Goal: Communication & Community: Answer question/provide support

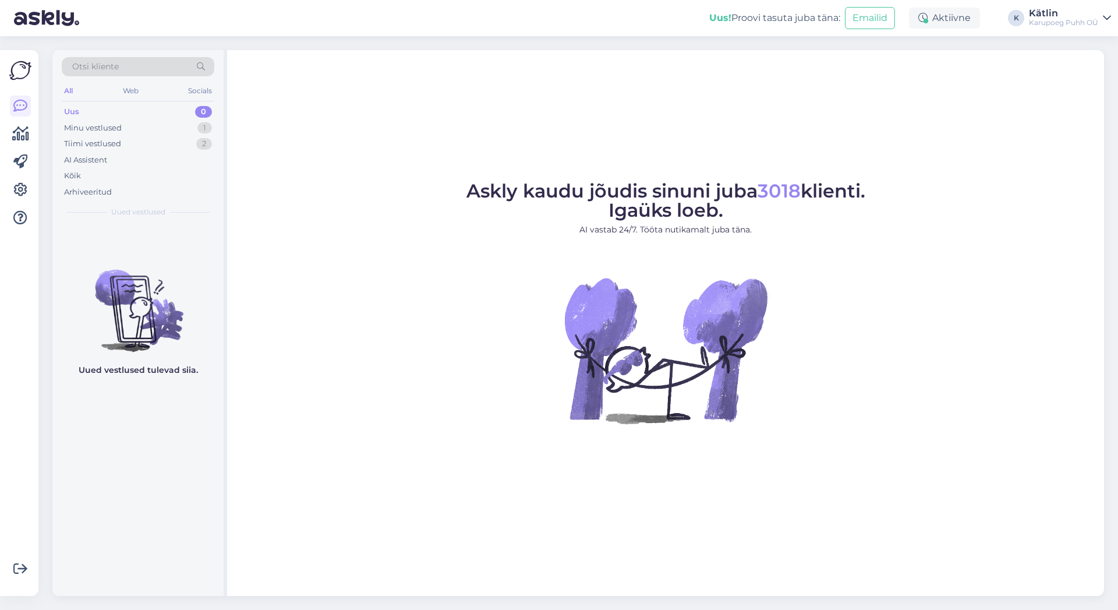
click at [116, 111] on div "Uus 0" at bounding box center [138, 112] width 153 height 16
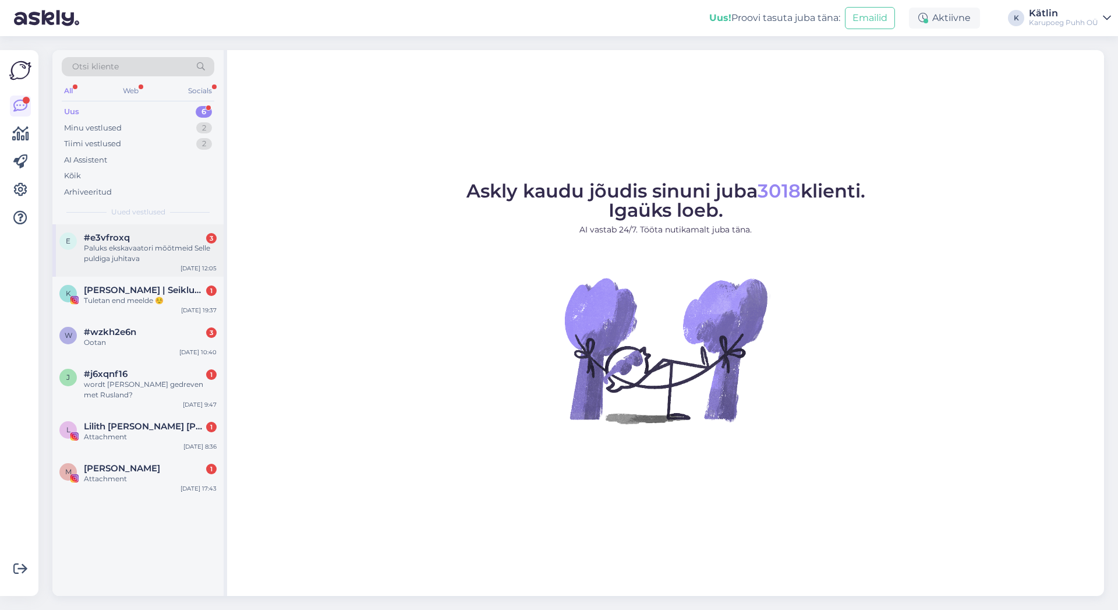
click at [152, 253] on div "Paluks ekskavaatori mõõtmeid Selle puldiga juhitava" at bounding box center [150, 253] width 133 height 21
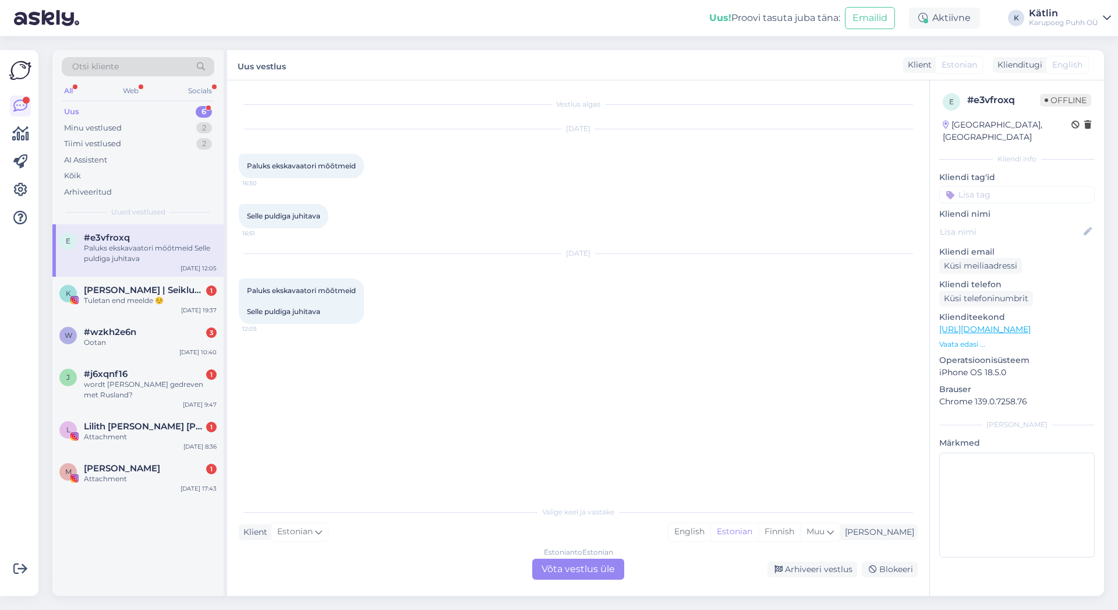
click at [1027, 324] on link "[URL][DOMAIN_NAME]" at bounding box center [984, 329] width 91 height 10
click at [583, 565] on div "Estonian to Estonian Võta vestlus üle" at bounding box center [578, 568] width 92 height 21
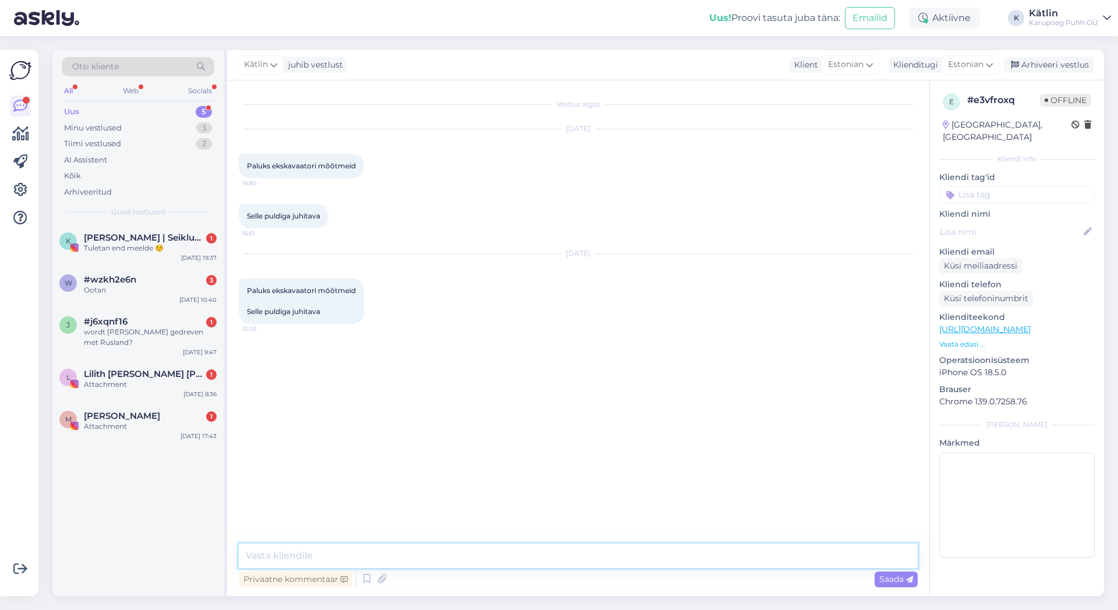
click at [571, 555] on textarea at bounding box center [578, 555] width 679 height 24
type textarea "Tere! Üks hetk palun, kohe täpsustame :)"
click at [125, 279] on span "#wzkh2e6n" at bounding box center [110, 279] width 52 height 10
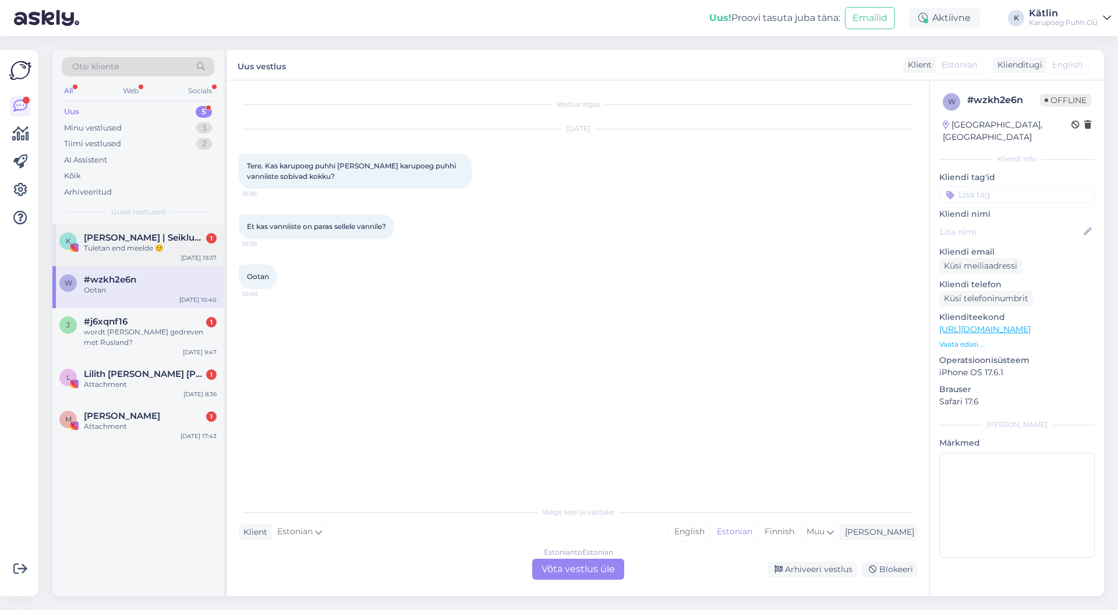
click at [143, 243] on div "Tuletan end meelde ☺️" at bounding box center [150, 248] width 133 height 10
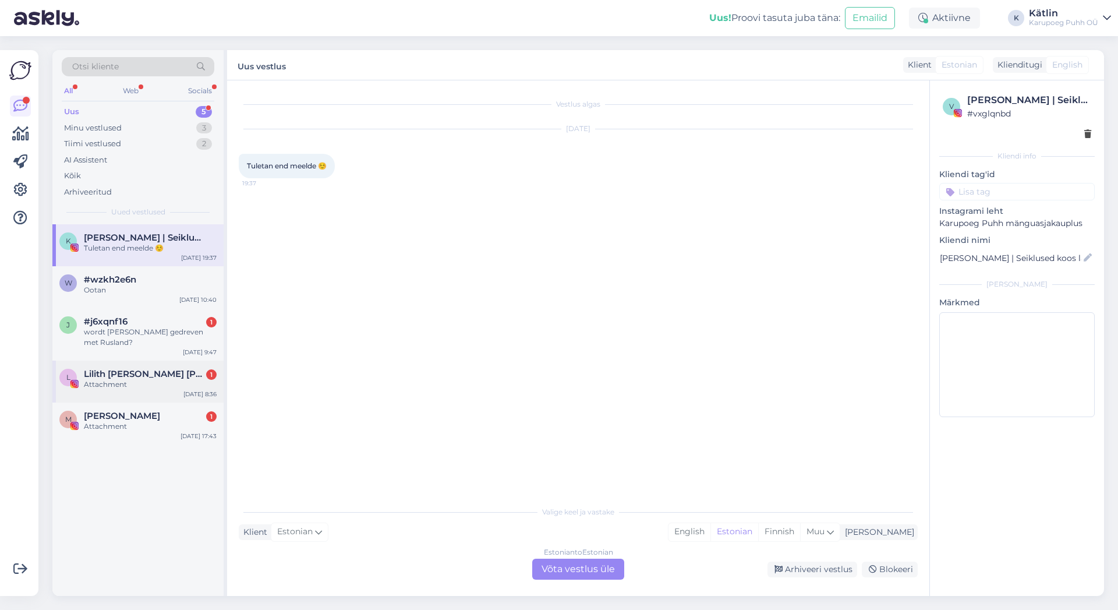
click at [160, 375] on span "Lilith [PERSON_NAME] [PERSON_NAME]" at bounding box center [144, 374] width 121 height 10
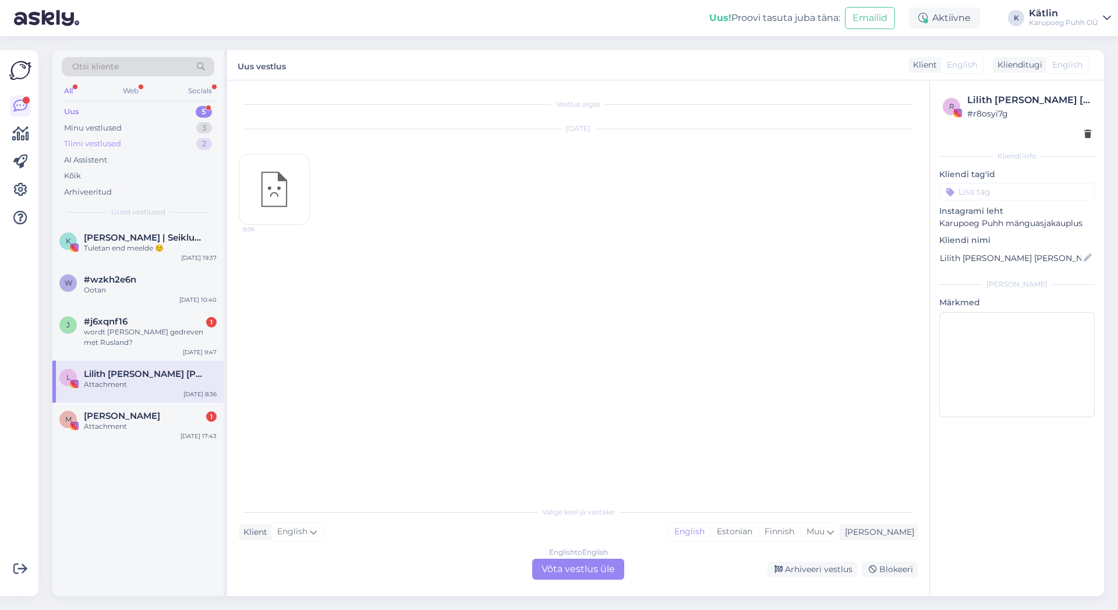
click at [104, 139] on div "Tiimi vestlused" at bounding box center [92, 144] width 57 height 12
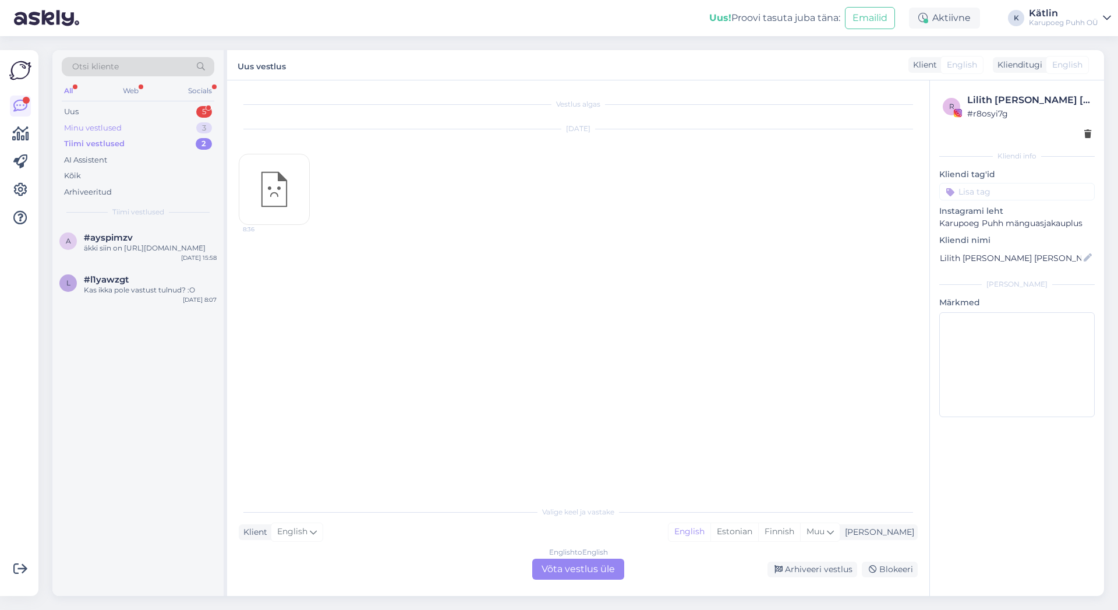
click at [114, 126] on div "Minu vestlused" at bounding box center [93, 128] width 58 height 12
click at [148, 251] on div "Tere! Üks hetk palun, kohe täpsustame :)" at bounding box center [150, 253] width 133 height 21
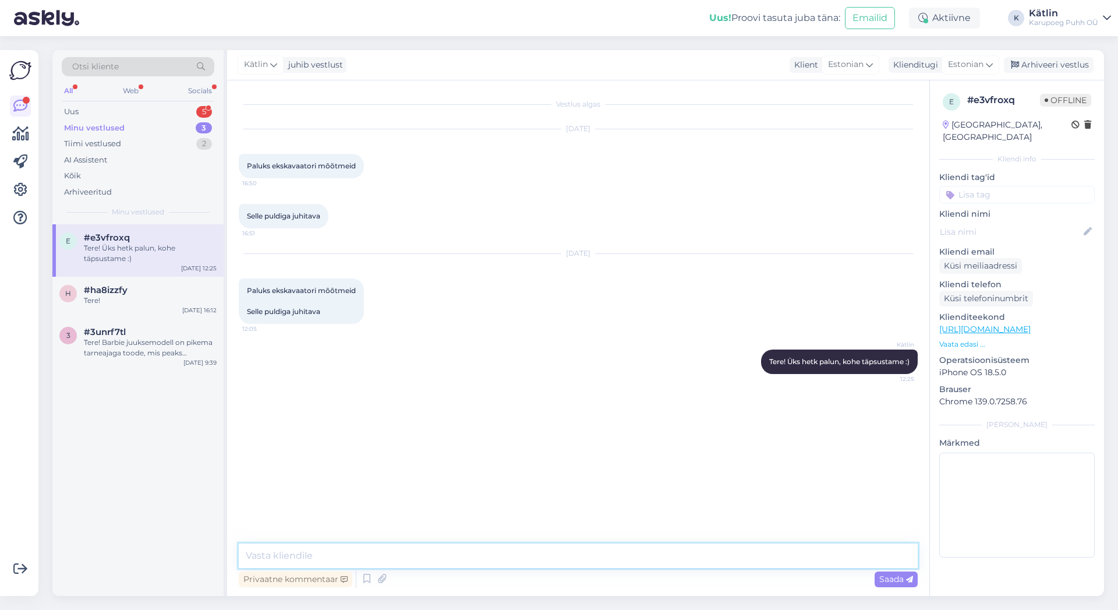
click at [478, 554] on textarea at bounding box center [578, 555] width 679 height 24
type textarea "Roomiku pikkus on 13 cm, laius 9 cm ja kabiini kõrgus 11 cm"
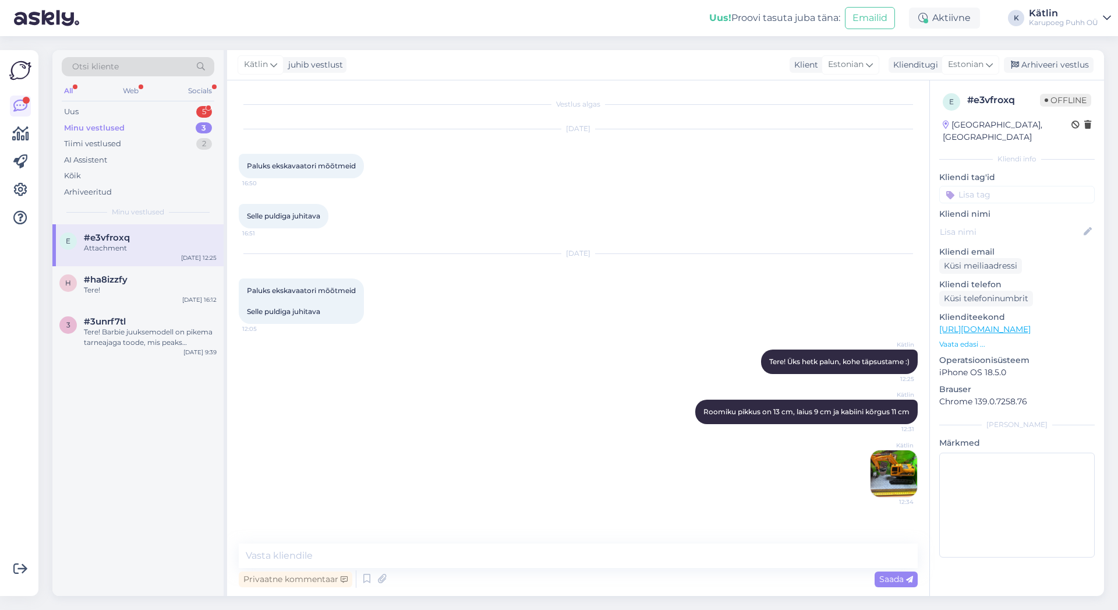
click at [883, 481] on img at bounding box center [893, 473] width 47 height 47
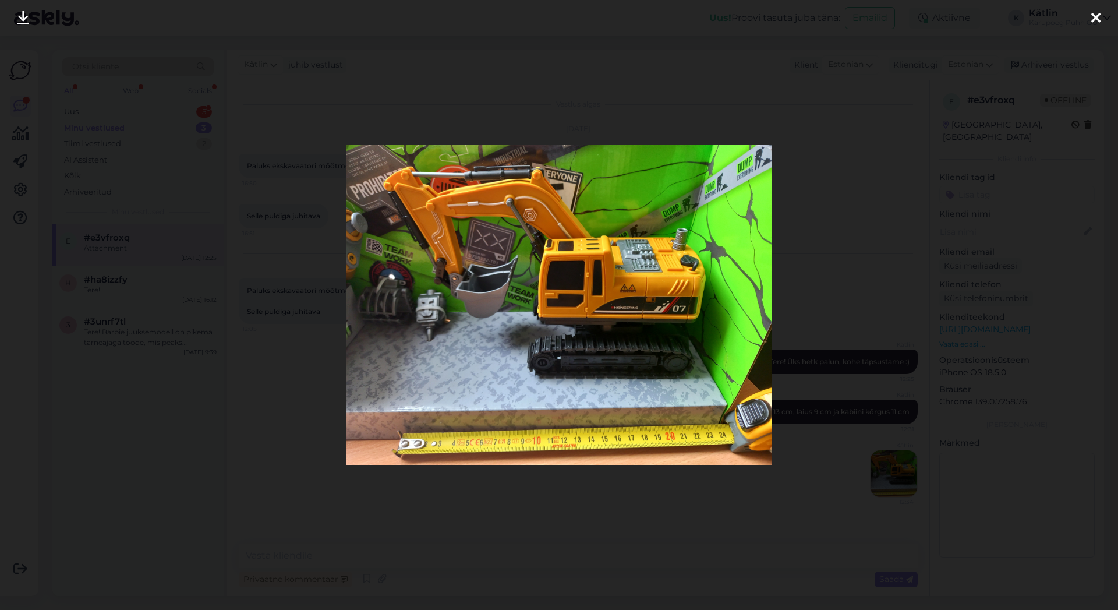
click at [1099, 15] on icon at bounding box center [1095, 18] width 9 height 15
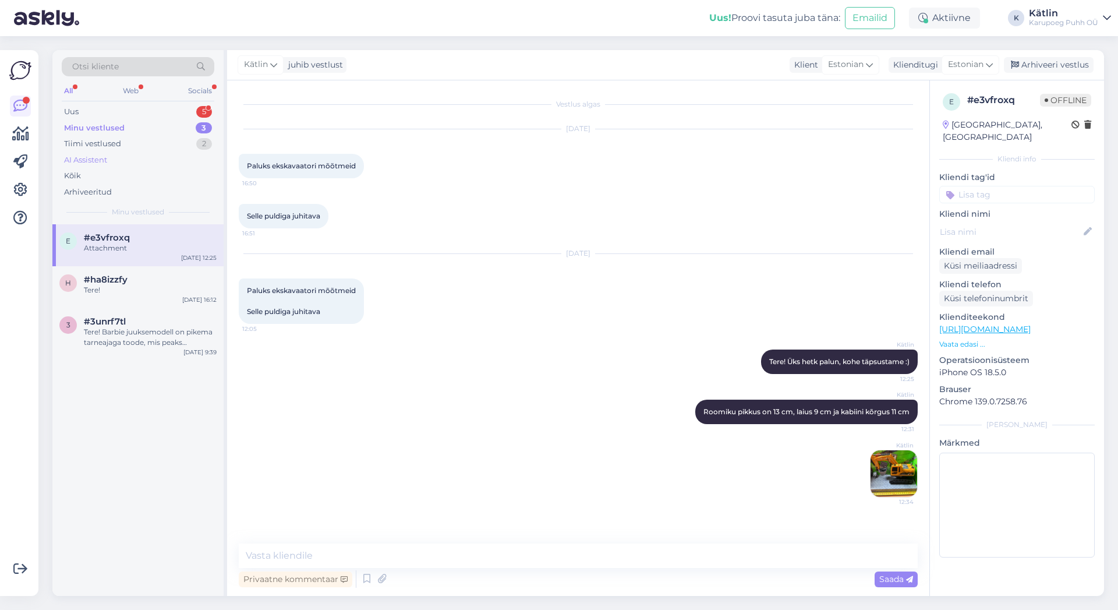
drag, startPoint x: 121, startPoint y: 143, endPoint x: 135, endPoint y: 165, distance: 27.0
click at [479, 458] on div "Kätlin 12:34" at bounding box center [578, 473] width 679 height 73
click at [136, 339] on div "Tere! Barbie juuksemodell on pikema tarneajaga toode, mis peaks [PERSON_NAME] […" at bounding box center [150, 337] width 133 height 21
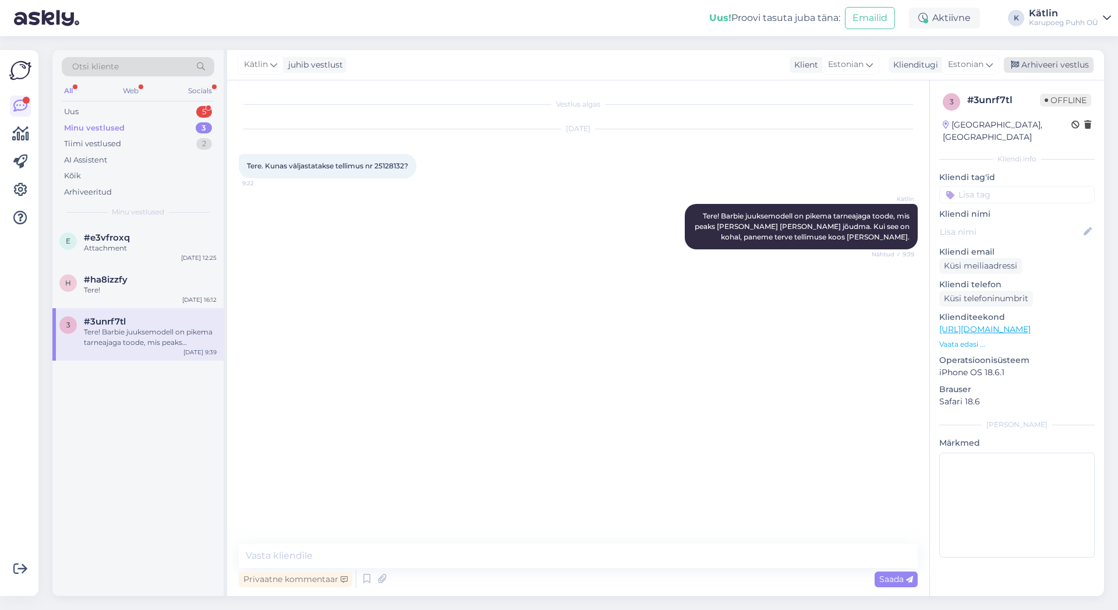
click at [1055, 61] on div "Arhiveeri vestlus" at bounding box center [1049, 65] width 90 height 16
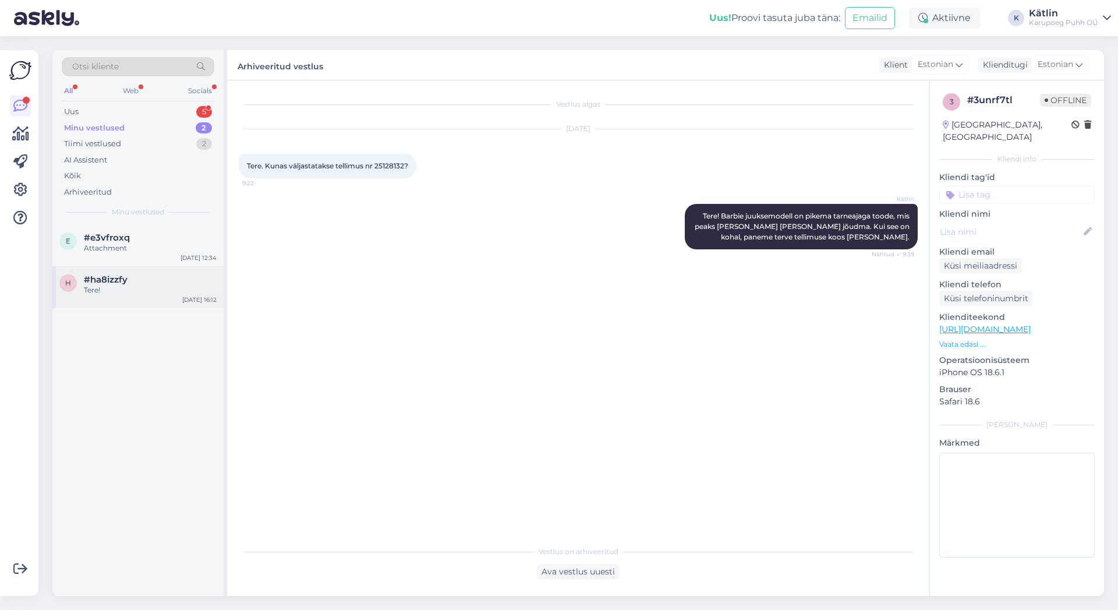
click at [125, 275] on span "#ha8izzfy" at bounding box center [106, 279] width 44 height 10
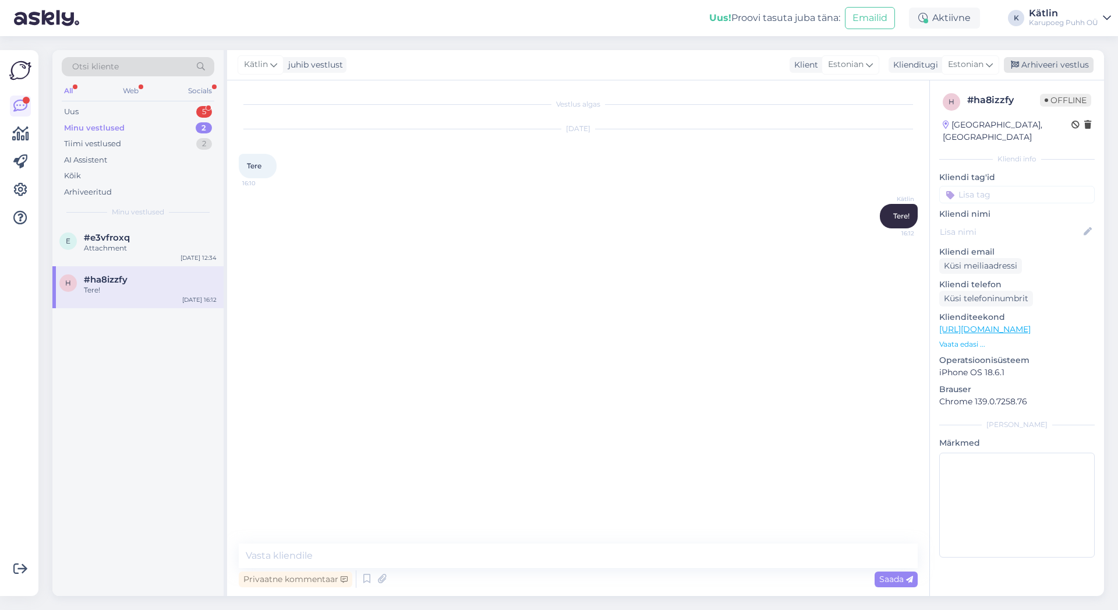
click at [1061, 67] on div "Arhiveeri vestlus" at bounding box center [1049, 65] width 90 height 16
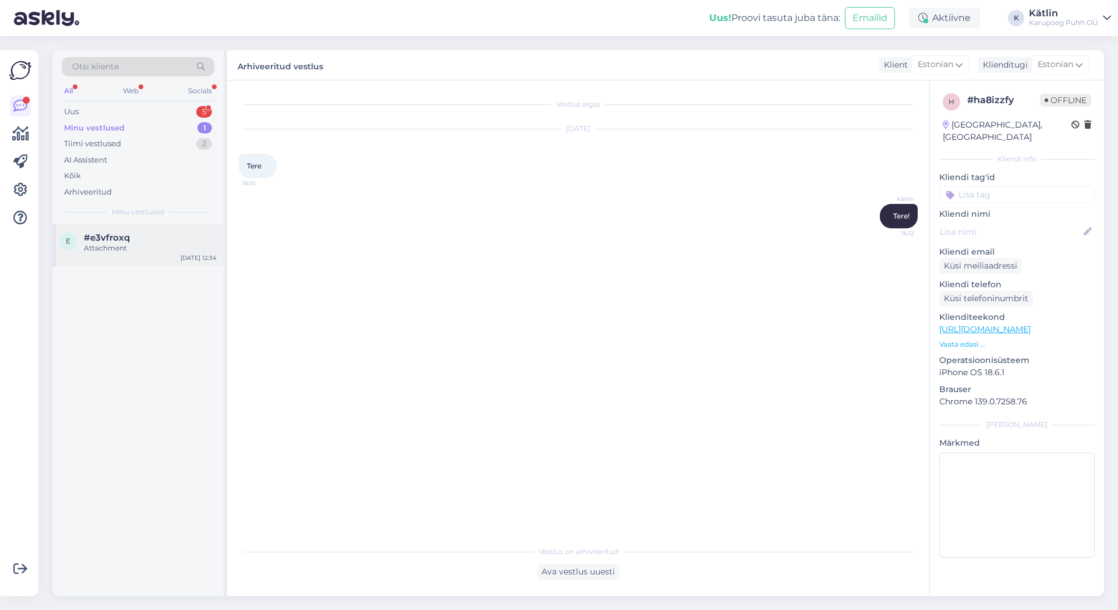
click at [146, 251] on div "Attachment" at bounding box center [150, 248] width 133 height 10
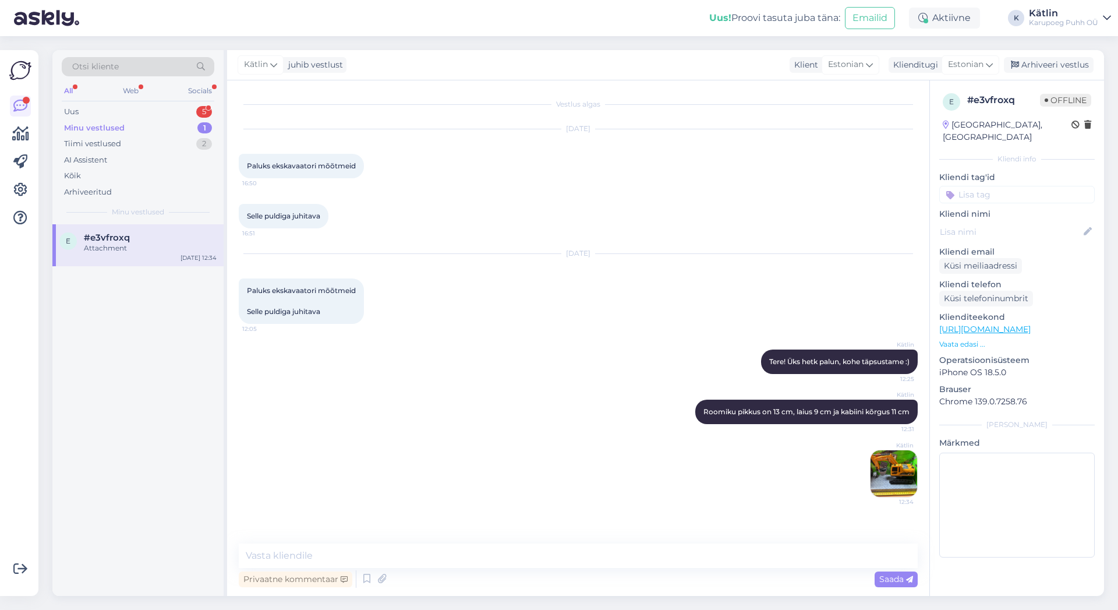
click at [303, 480] on div "Kätlin 12:34" at bounding box center [578, 473] width 679 height 73
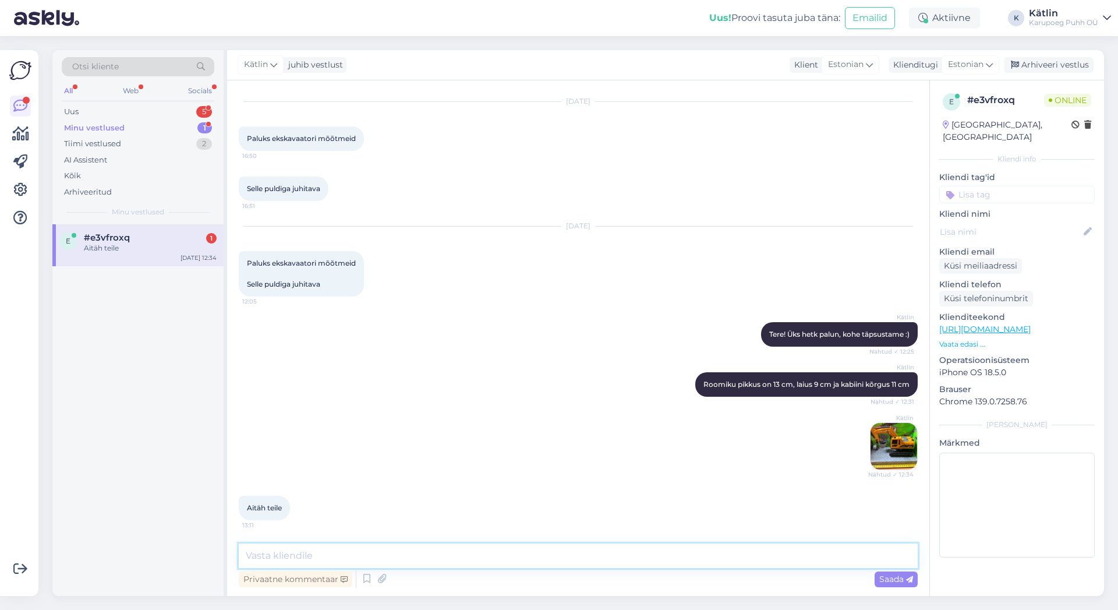
click at [371, 558] on textarea at bounding box center [578, 555] width 679 height 24
type textarea "Palun :)"
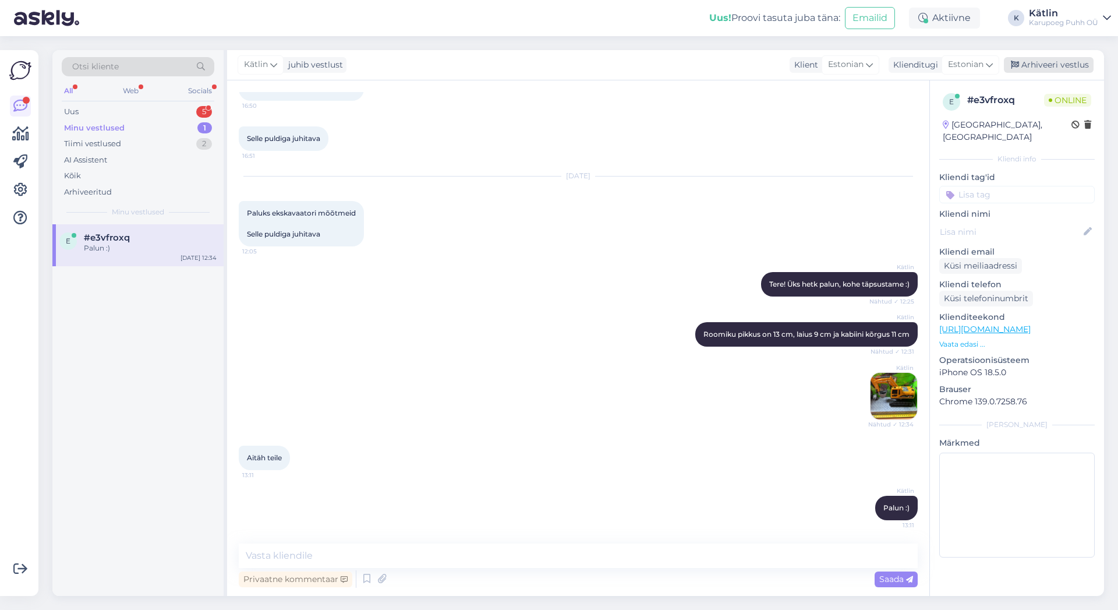
click at [1063, 62] on div "Arhiveeri vestlus" at bounding box center [1049, 65] width 90 height 16
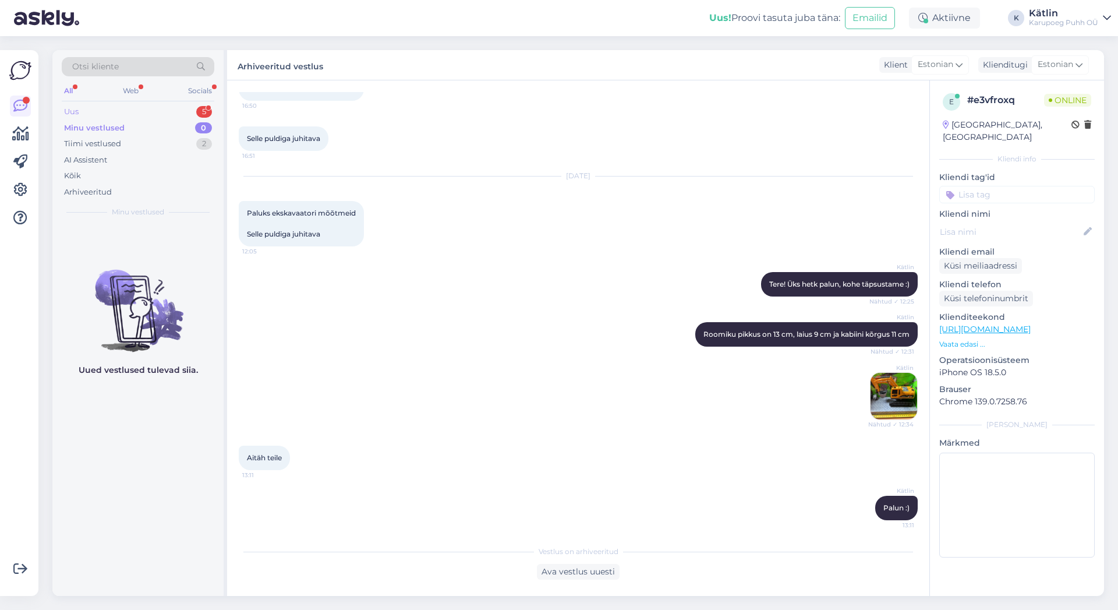
click at [109, 108] on div "Uus 5" at bounding box center [138, 112] width 153 height 16
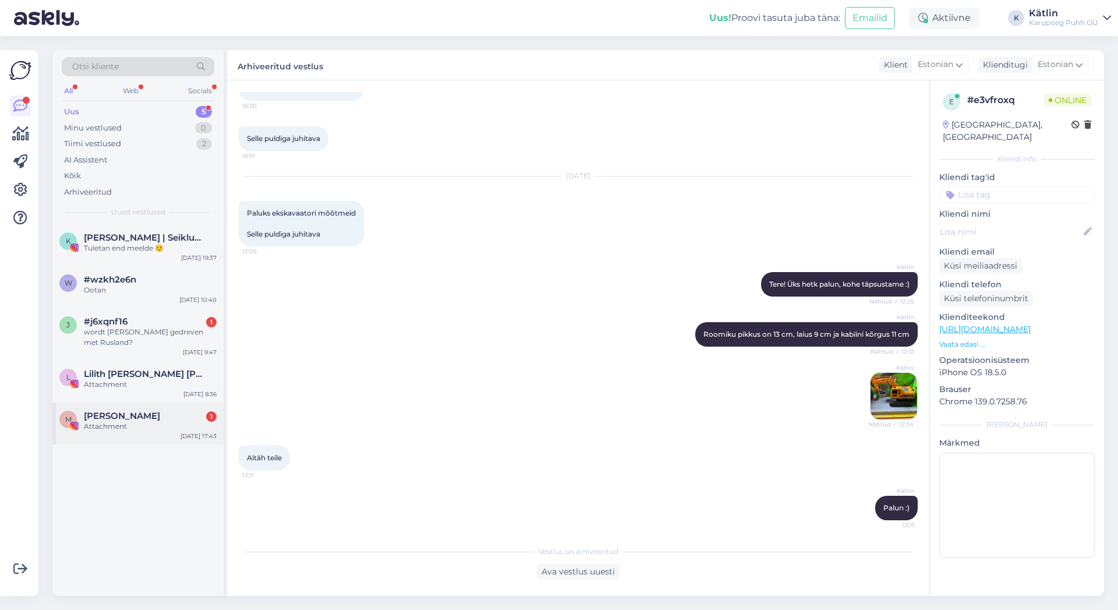
click at [111, 416] on span "[PERSON_NAME]" at bounding box center [122, 415] width 76 height 10
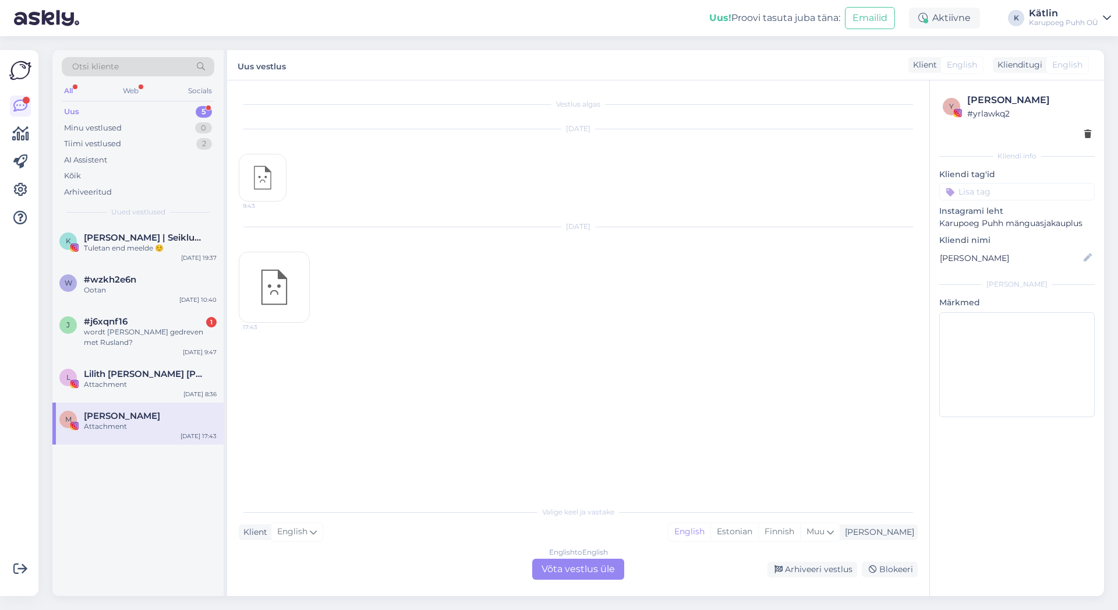
click at [268, 292] on div "17:43" at bounding box center [274, 286] width 71 height 71
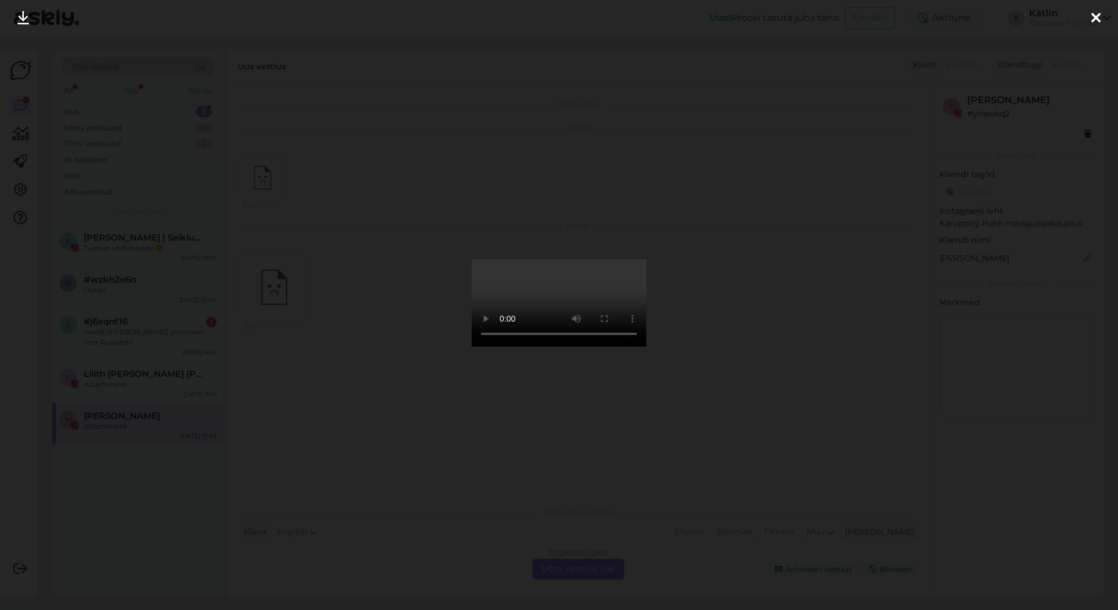
click at [1095, 15] on icon at bounding box center [1095, 18] width 9 height 15
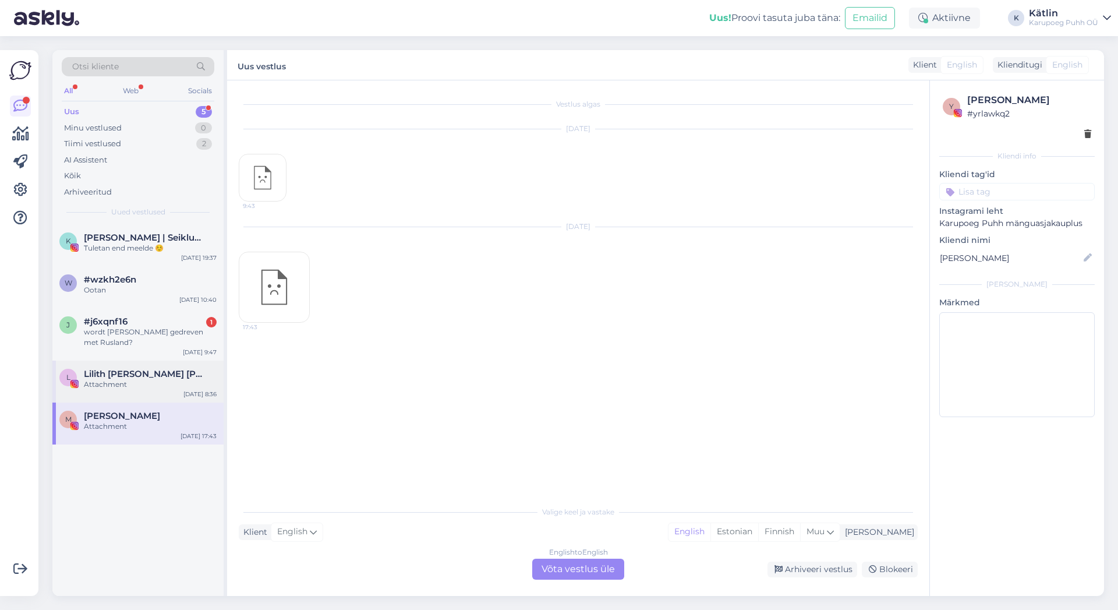
click at [143, 382] on div "Attachment" at bounding box center [150, 384] width 133 height 10
